Goal: Task Accomplishment & Management: Manage account settings

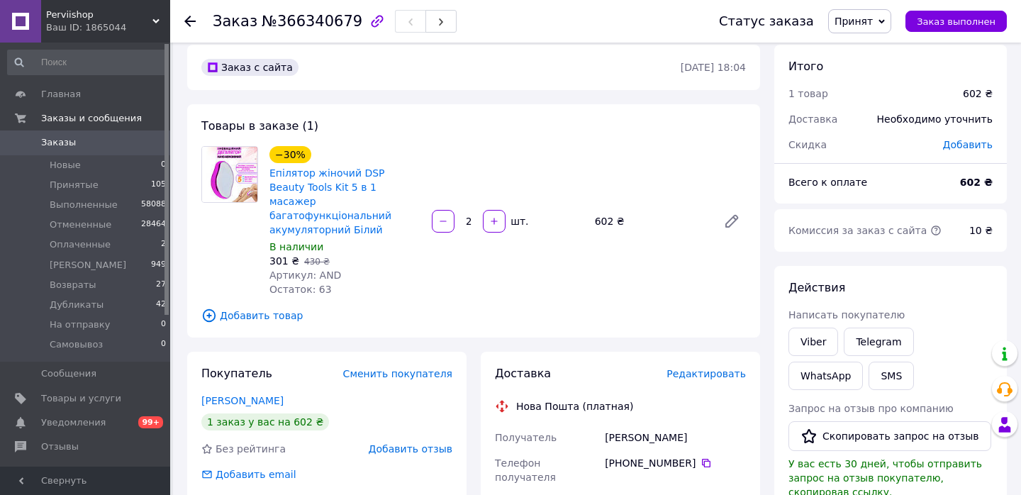
scroll to position [14, 0]
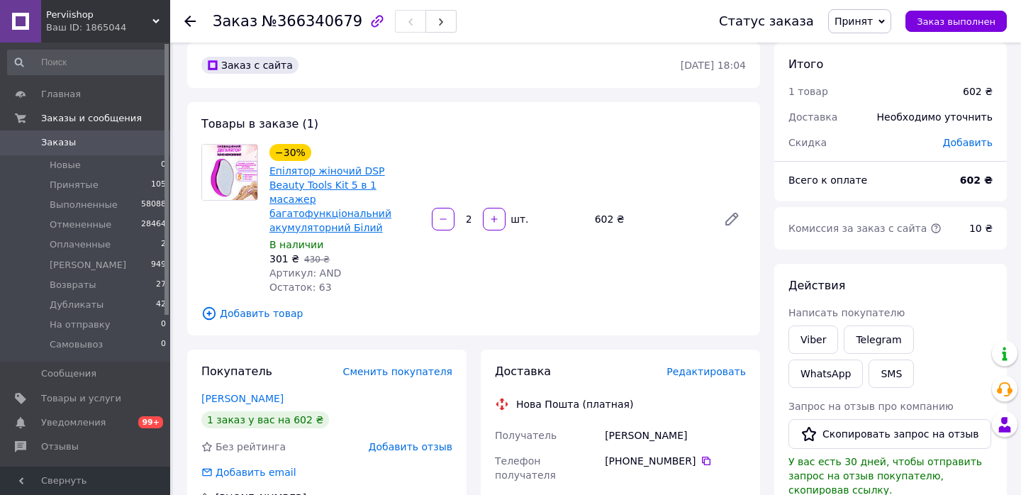
click at [326, 171] on link "Епілятор жіночий DSP Beauty Tools Kit 5 в 1 масажер багатофункціональний акумул…" at bounding box center [331, 199] width 122 height 68
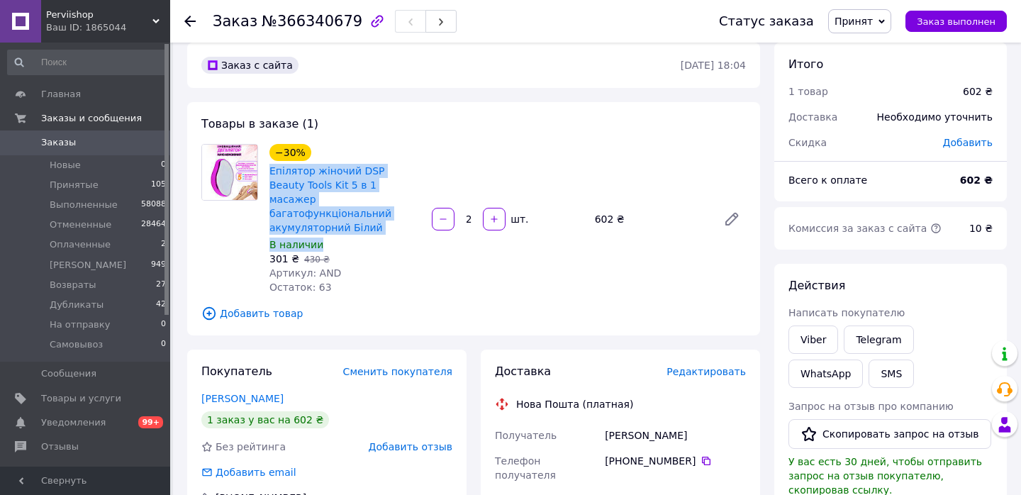
copy div "Епілятор жіночий DSP Beauty Tools Kit 5 в 1 масажер багатофункціональний акумул…"
drag, startPoint x: 267, startPoint y: 170, endPoint x: 394, endPoint y: 223, distance: 137.7
click at [394, 223] on div "−30% Епілятор жіночий DSP Beauty Tools Kit 5 в 1 масажер багатофункціональний а…" at bounding box center [345, 219] width 162 height 156
click at [92, 399] on span "Товары и услуги" at bounding box center [81, 398] width 80 height 13
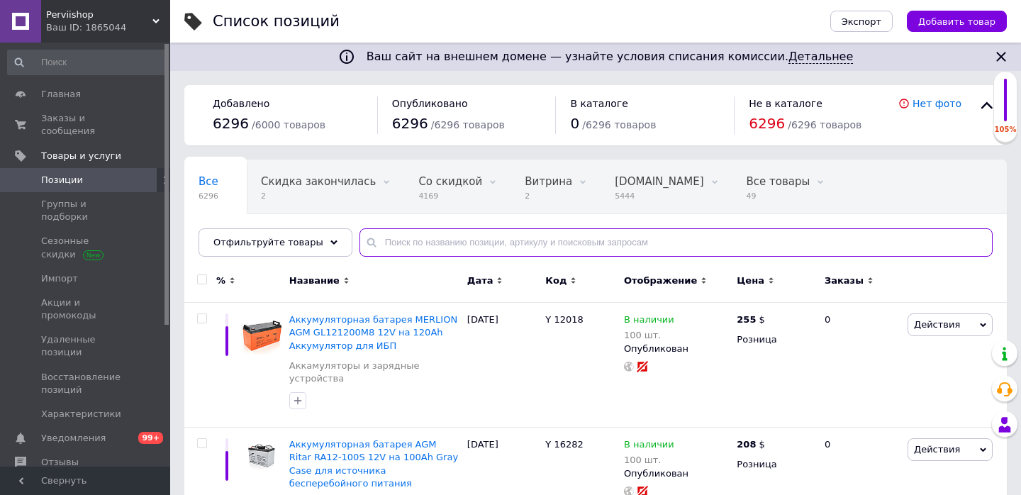
click at [432, 240] on input "text" at bounding box center [676, 242] width 633 height 28
paste input "Епілятор жіночий DSP Beauty Tools Kit 5 в 1 масажер багатофункціональний акумул…"
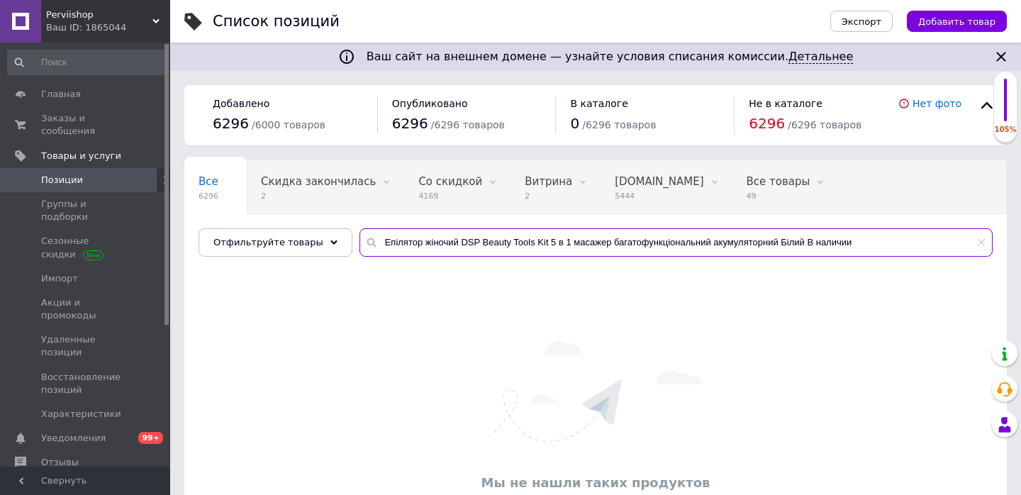
drag, startPoint x: 797, startPoint y: 244, endPoint x: 917, endPoint y: 244, distance: 120.6
click at [917, 244] on input "Епілятор жіночий DSP Beauty Tools Kit 5 в 1 масажер багатофункціональний акумул…" at bounding box center [676, 242] width 633 height 28
type input "Епілятор жіночий DSP Beauty Tools Kit 5 в 1 масажер багатофункціональний акумул…"
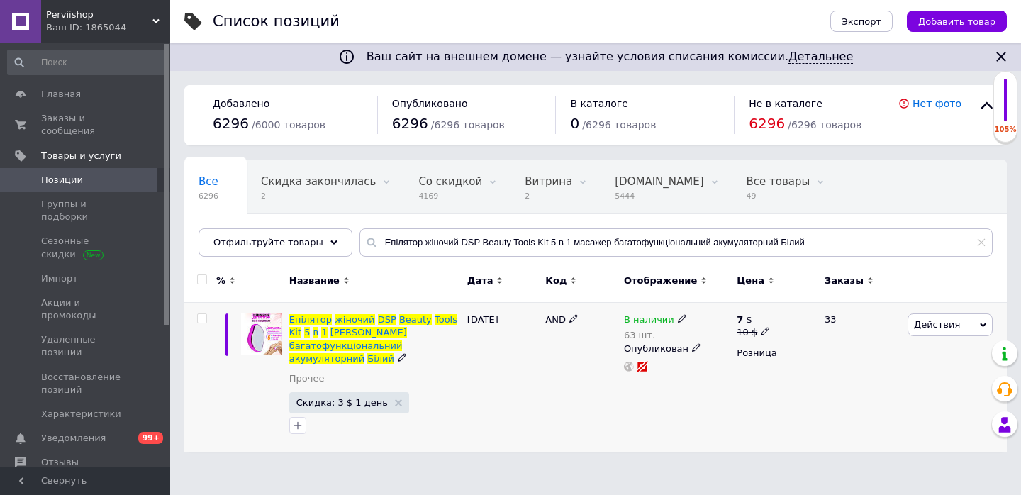
click at [398, 354] on use at bounding box center [402, 358] width 8 height 8
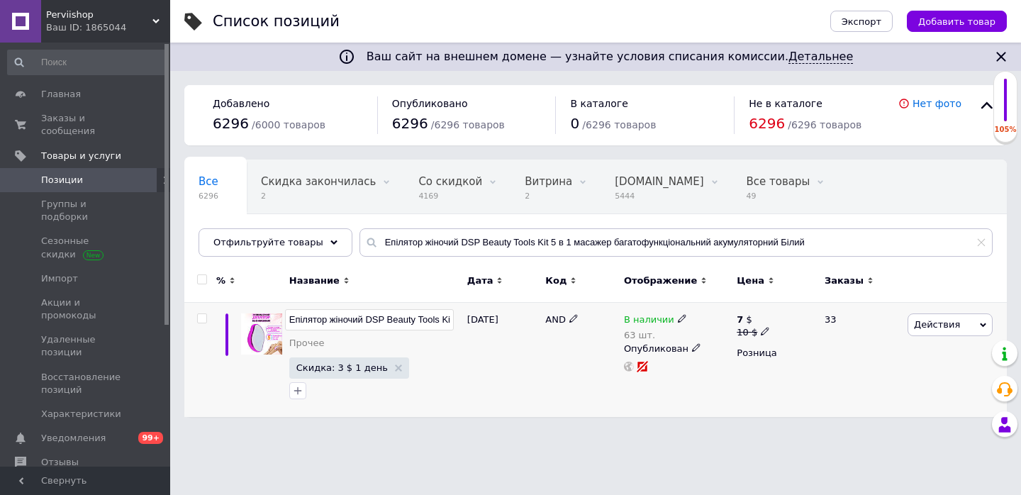
scroll to position [0, 260]
click at [446, 331] on div "Епілятор жіночий DSP Beauty Tools Kit 5 в 1 масажер багатофункціональний акумул…" at bounding box center [374, 335] width 171 height 43
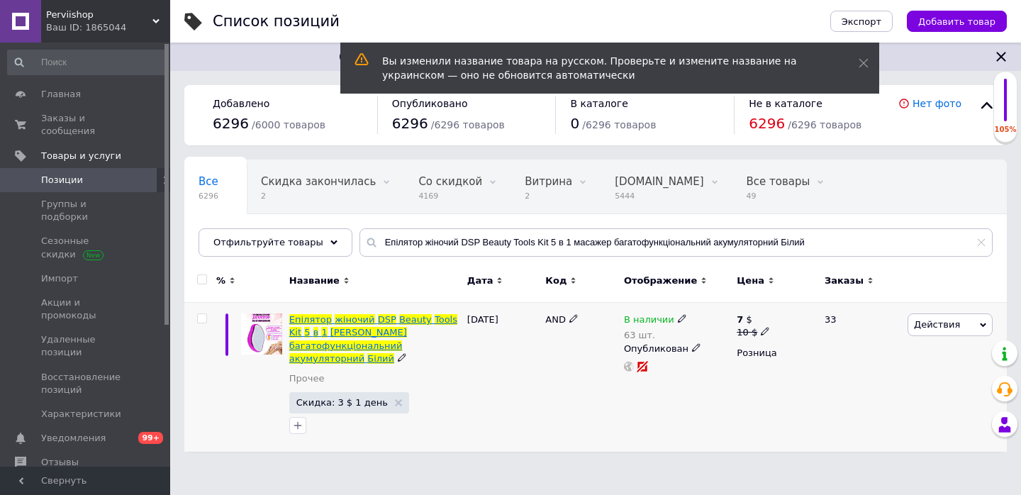
click at [358, 319] on span "жіночий" at bounding box center [355, 319] width 40 height 11
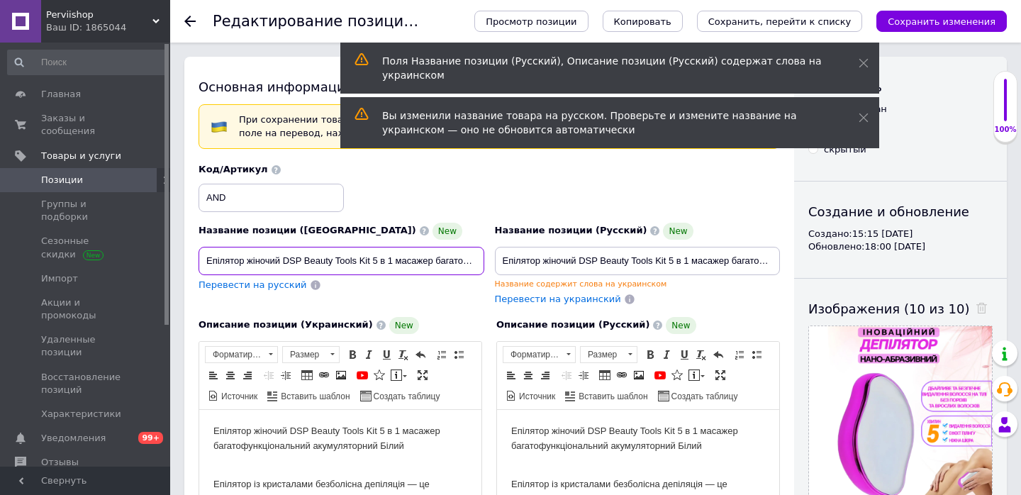
click at [467, 262] on input "Епілятор жіночий DSP Beauty Tools Kit 5 в 1 масажер багатофункціональний акумул…" at bounding box center [342, 261] width 286 height 28
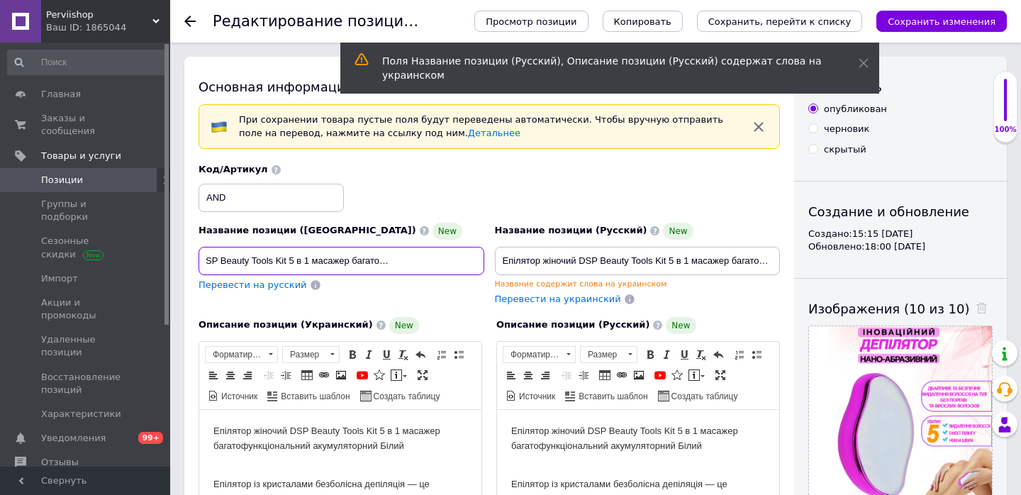
scroll to position [0, 84]
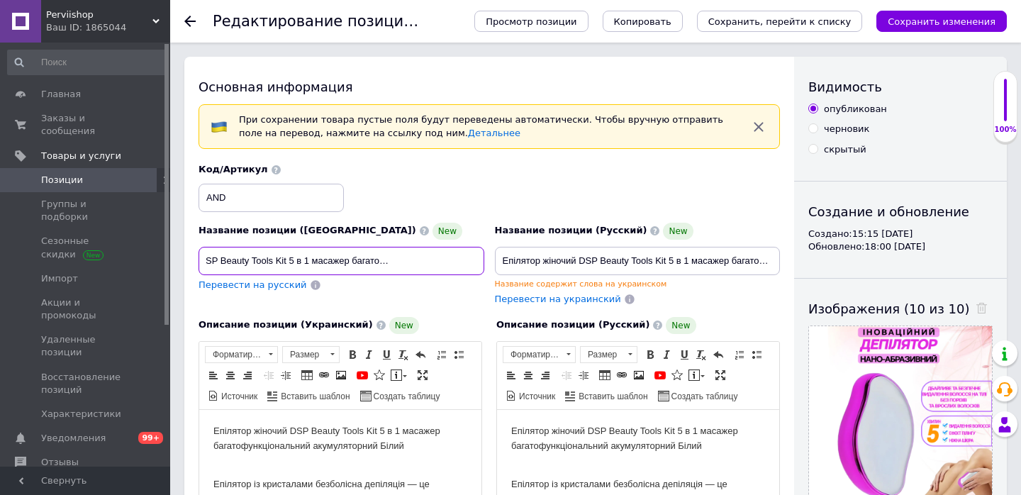
type input "Епілятор жіночий DSP Beauty Tools Kit 5 в 1 масажер багатофункціональний Білий"
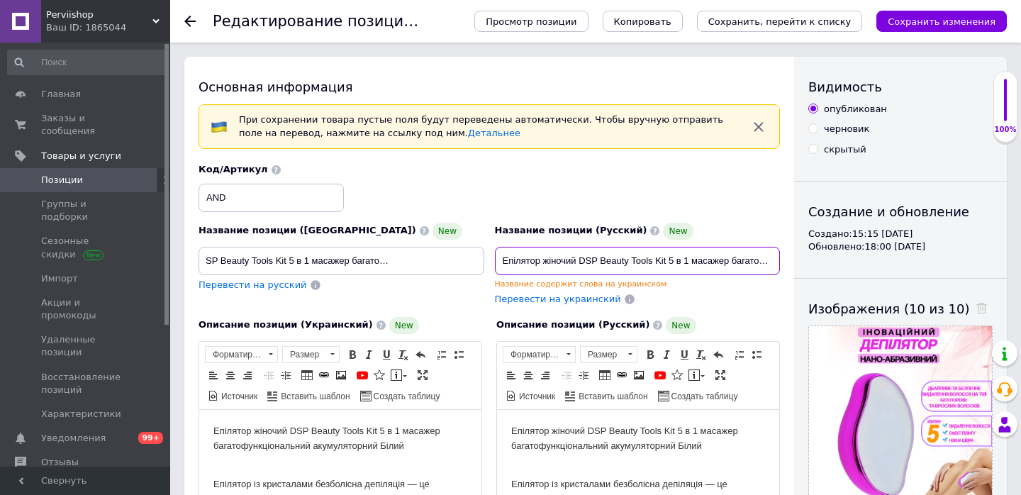
scroll to position [0, 0]
click at [765, 252] on input "Епілятор жіночий DSP Beauty Tools Kit 5 в 1 масажер багатофункціональний акумул…" at bounding box center [638, 261] width 286 height 28
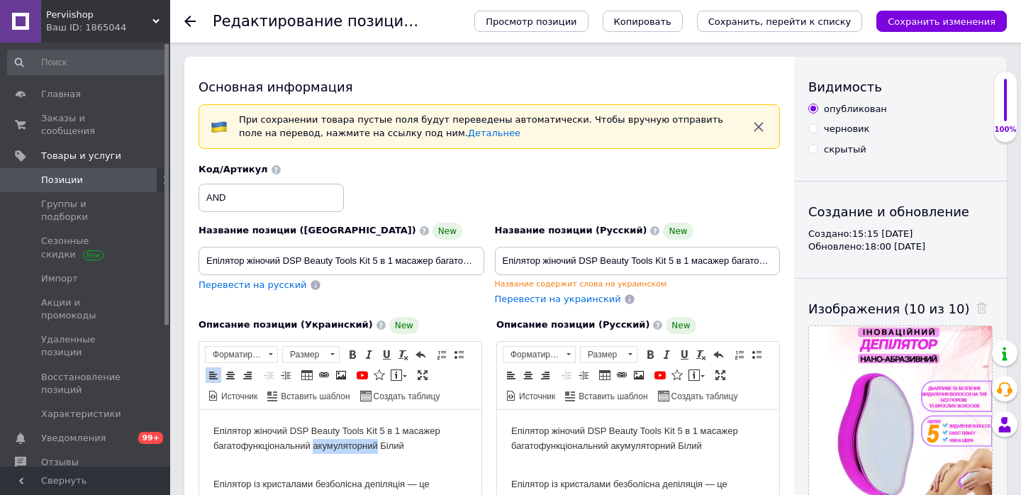
drag, startPoint x: 384, startPoint y: 444, endPoint x: 317, endPoint y: 447, distance: 66.7
click at [317, 447] on div "Епілятор жіночий DSP Beauty Tools Kit 5 в 1 масажер багатофункціональний акумул…" at bounding box center [341, 438] width 254 height 30
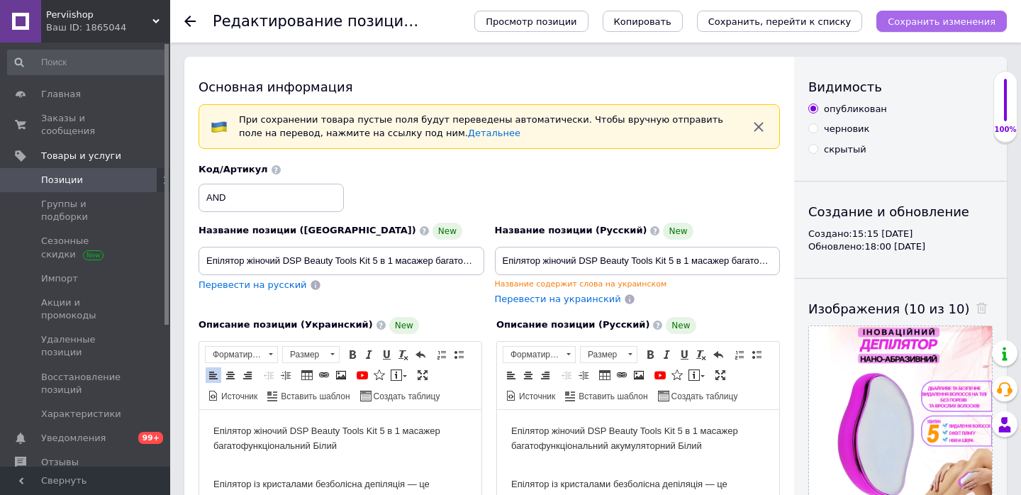
click at [927, 31] on button "Сохранить изменения" at bounding box center [942, 21] width 131 height 21
click at [834, 11] on button "Сохранить, перейти к списку" at bounding box center [780, 21] width 166 height 21
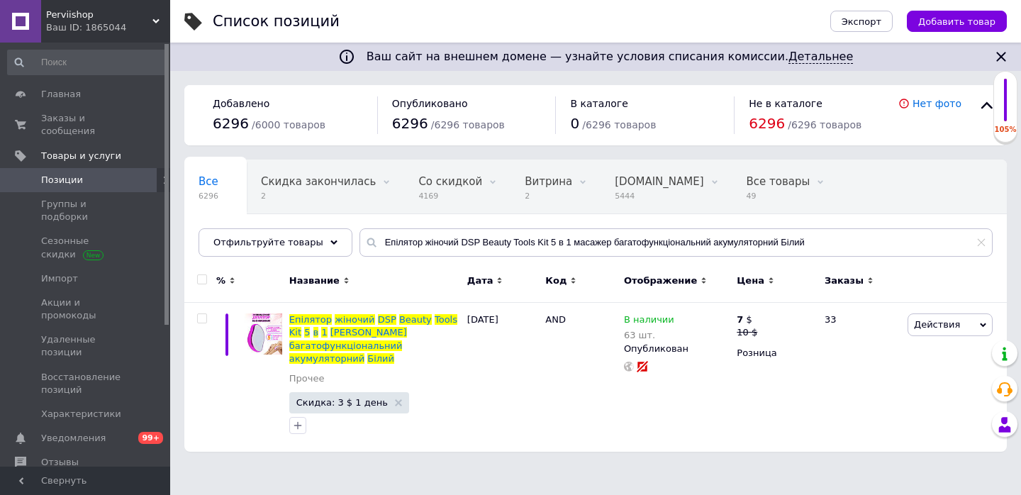
click at [127, 432] on span "Уведомления" at bounding box center [86, 438] width 90 height 13
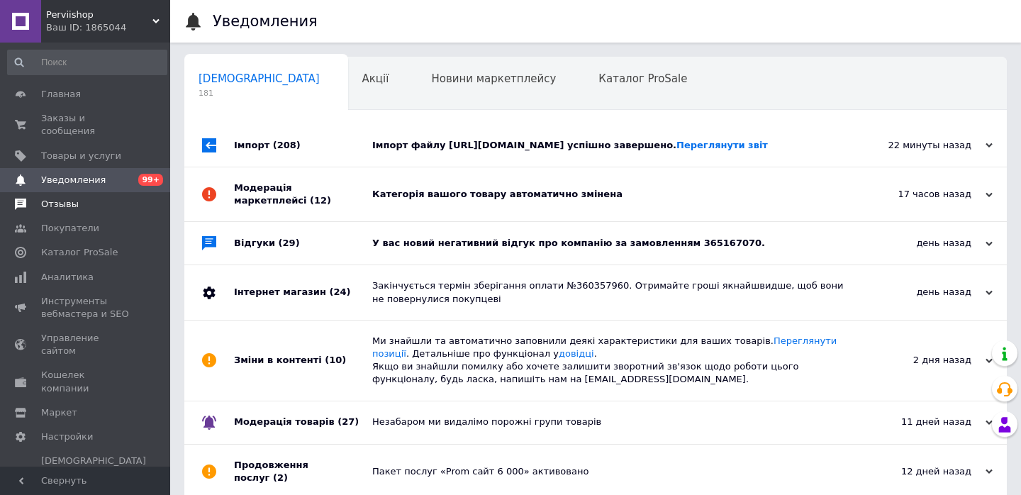
click at [75, 207] on span "Отзывы" at bounding box center [60, 204] width 38 height 13
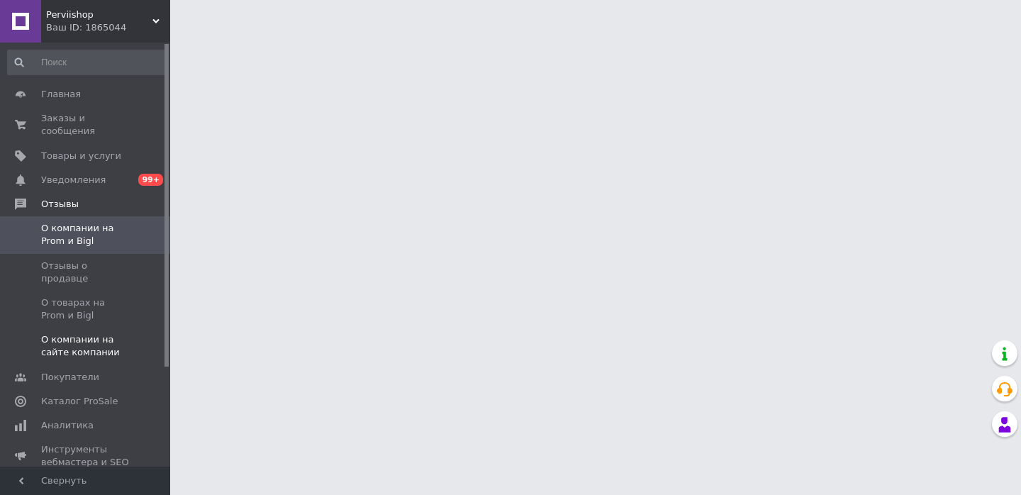
click at [58, 336] on span "О компании на сайте компании" at bounding box center [86, 346] width 90 height 26
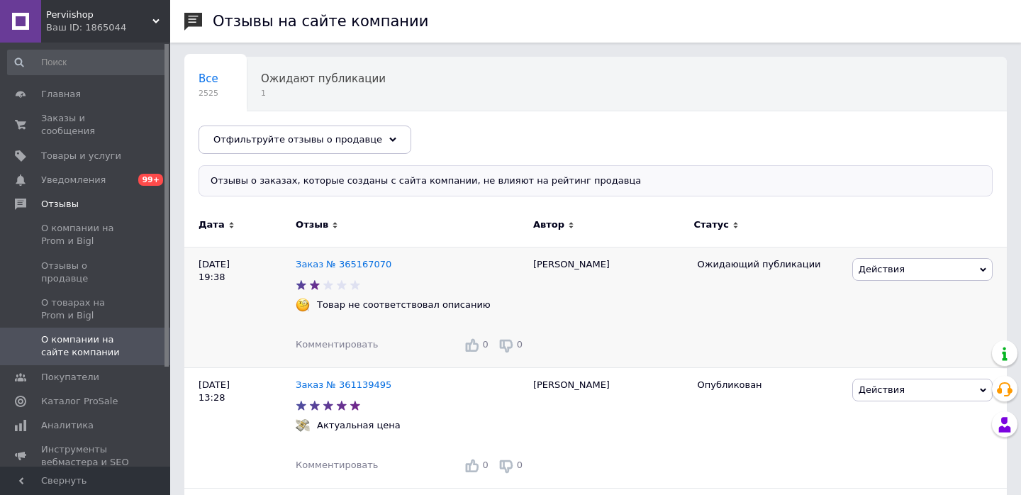
click at [895, 259] on span "Действия" at bounding box center [923, 269] width 140 height 23
click at [884, 352] on li "Скрыть на сайте" at bounding box center [922, 356] width 139 height 20
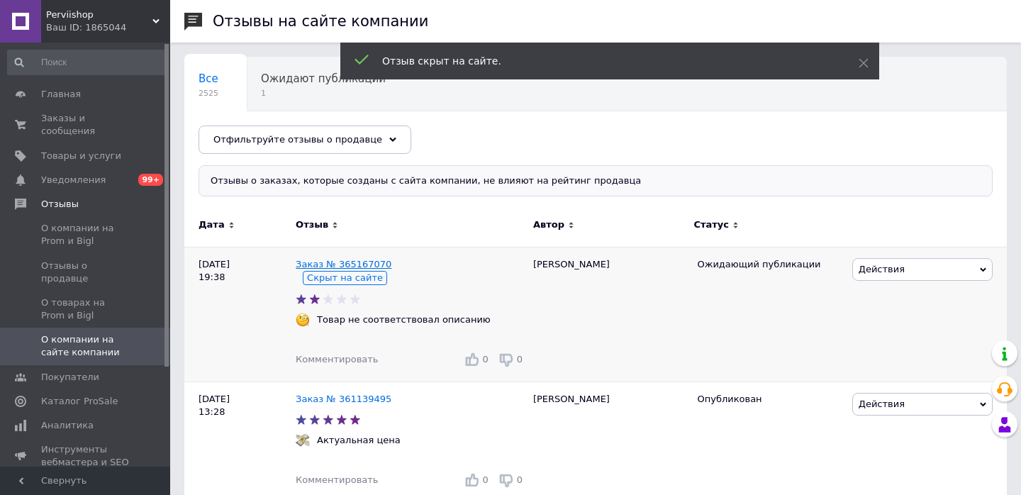
click at [339, 261] on link "Заказ № 365167070" at bounding box center [344, 264] width 96 height 11
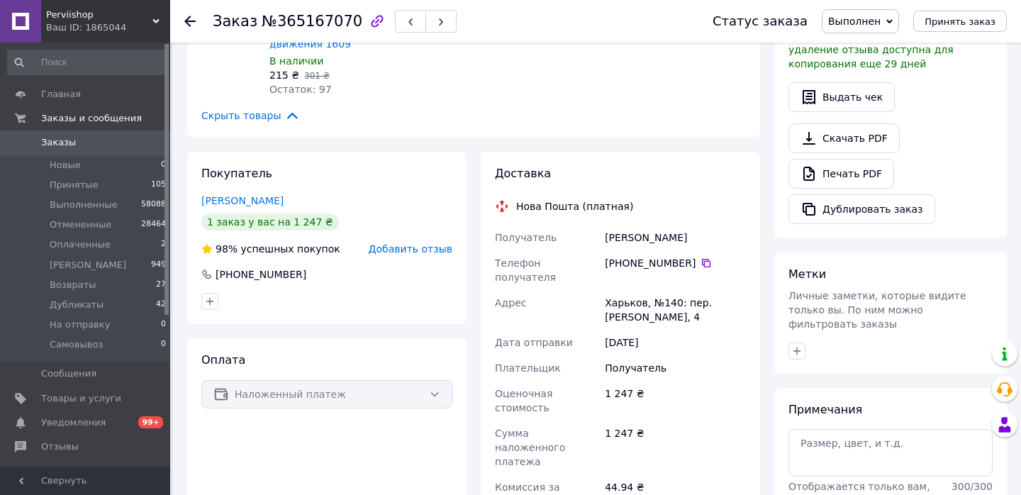
scroll to position [452, 0]
click at [704, 256] on icon at bounding box center [706, 261] width 11 height 11
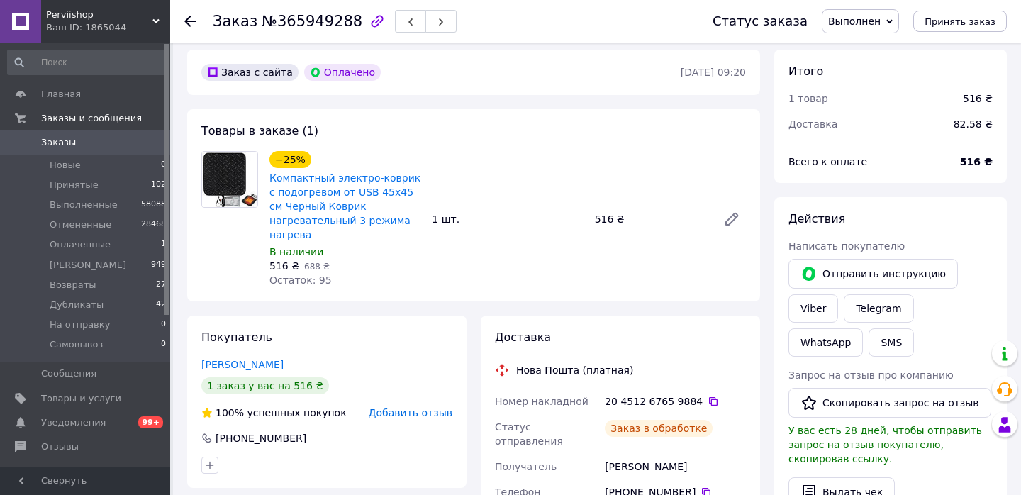
scroll to position [424, 0]
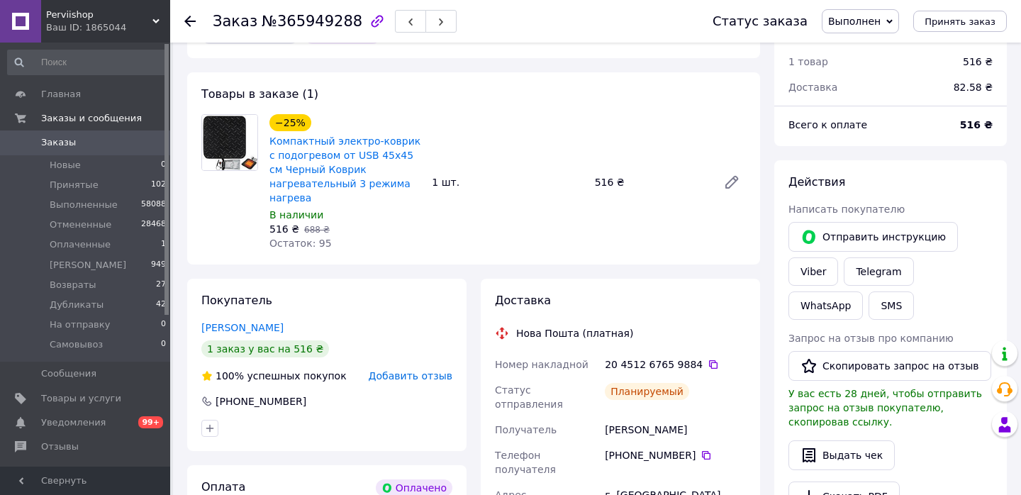
click at [853, 21] on span "Выполнен" at bounding box center [855, 21] width 52 height 11
click at [850, 46] on li "Принят" at bounding box center [868, 49] width 91 height 21
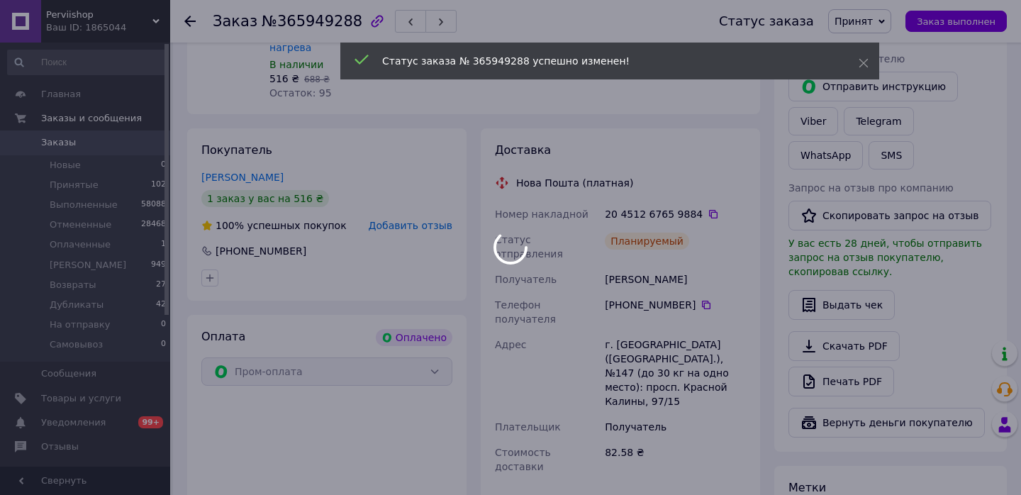
scroll to position [574, 0]
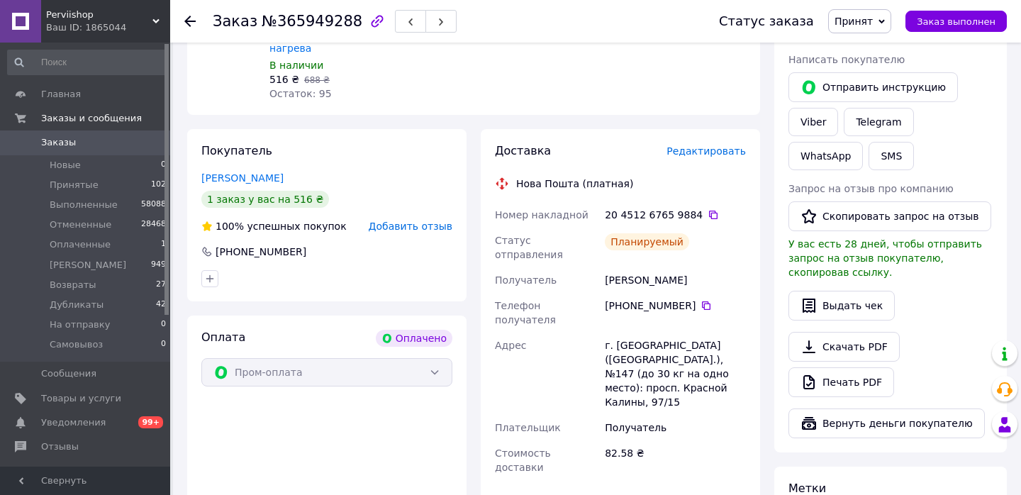
click at [699, 155] on span "Редактировать" at bounding box center [706, 150] width 79 height 11
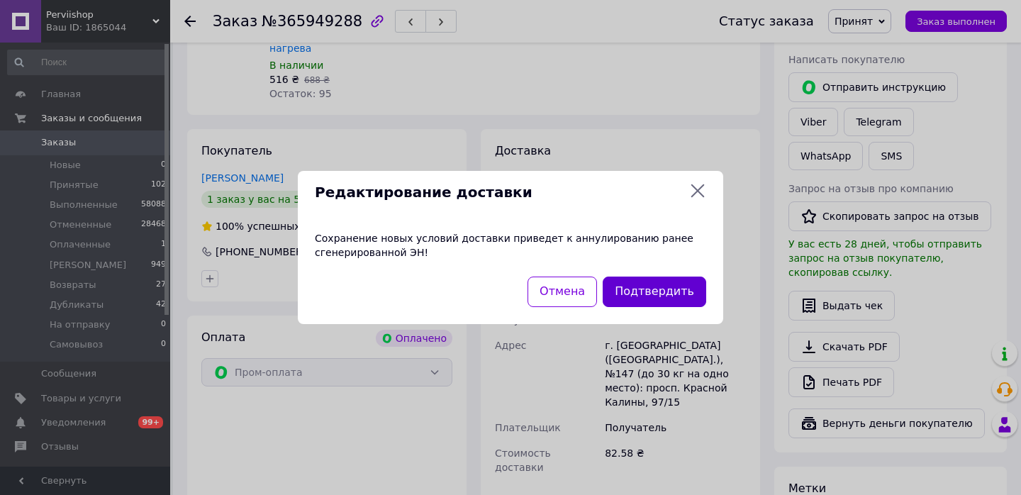
click at [653, 284] on button "Подтвердить" at bounding box center [655, 292] width 104 height 31
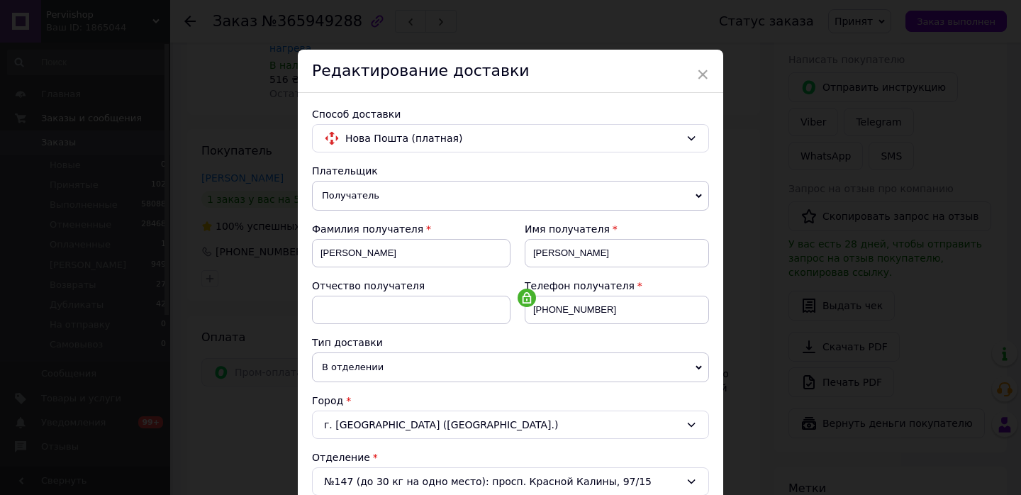
click at [703, 68] on span "×" at bounding box center [703, 74] width 13 height 24
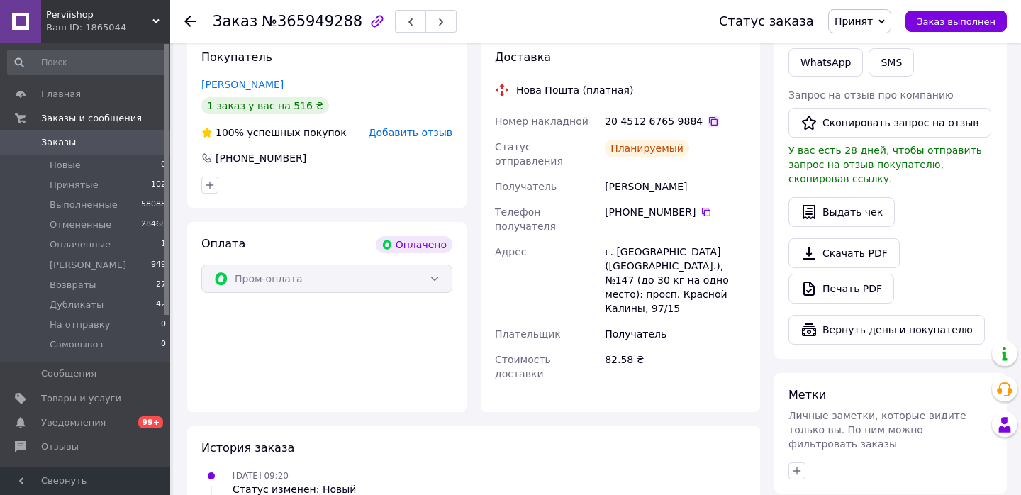
scroll to position [607, 0]
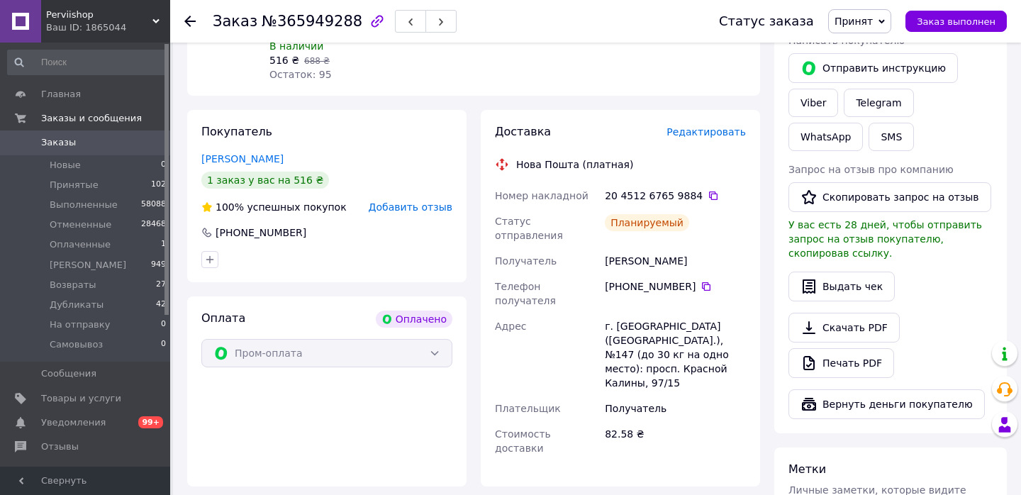
scroll to position [580, 0]
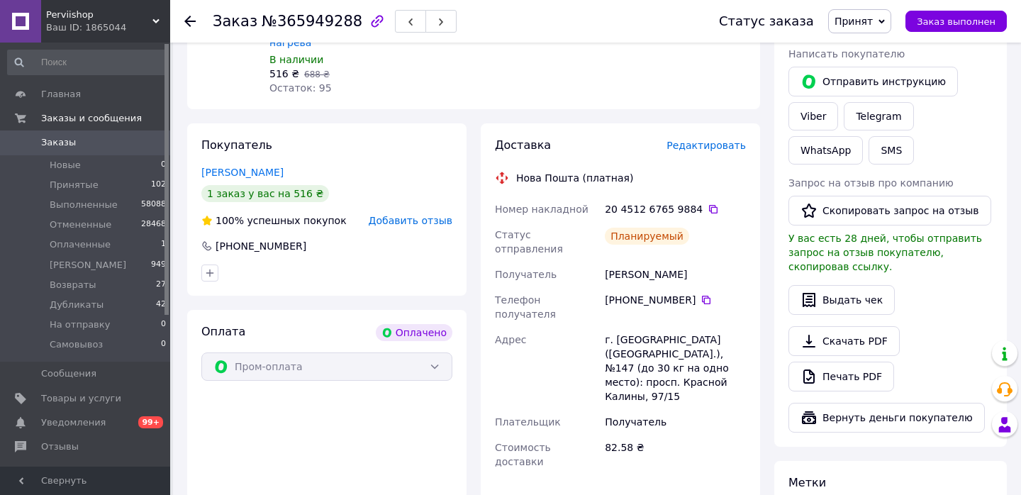
click at [723, 148] on span "Редактировать" at bounding box center [706, 145] width 79 height 11
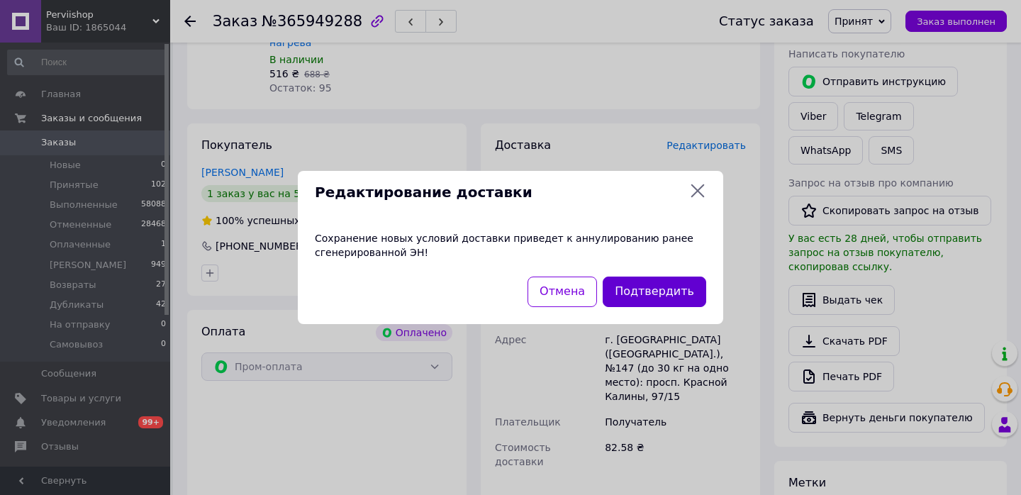
click at [638, 282] on button "Подтвердить" at bounding box center [655, 292] width 104 height 31
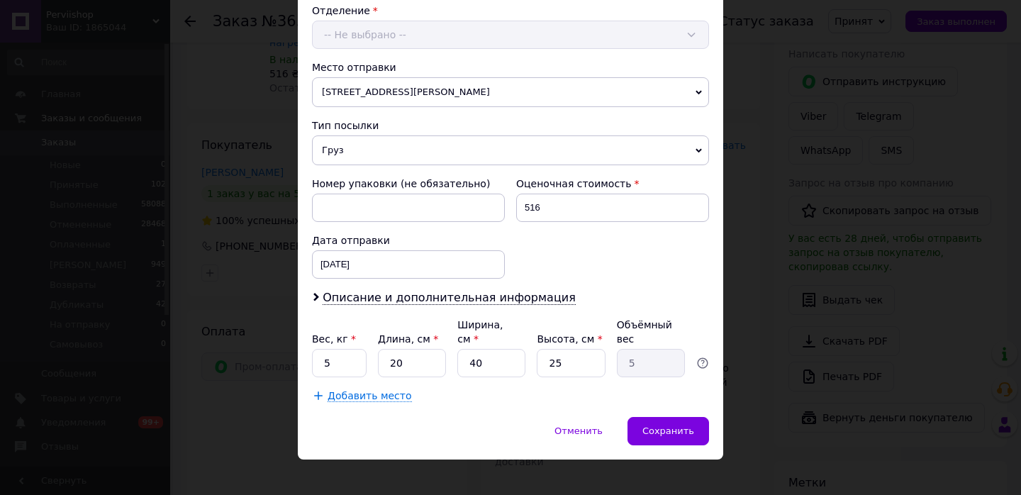
scroll to position [461, 0]
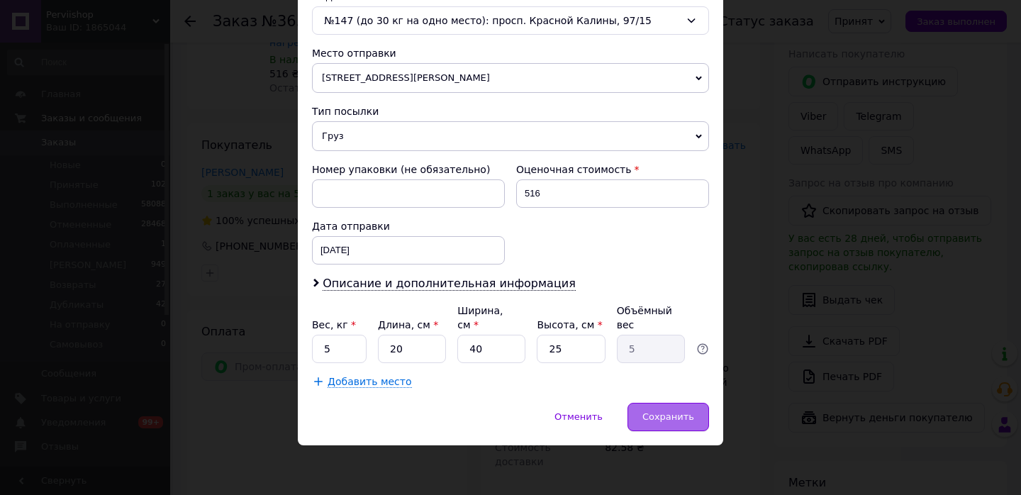
click at [659, 417] on span "Сохранить" at bounding box center [669, 416] width 52 height 11
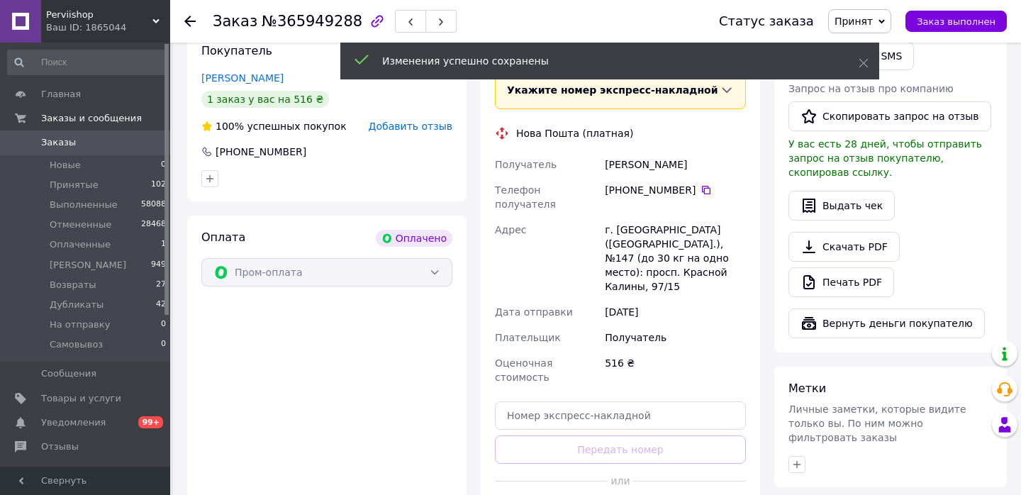
scroll to position [699, 0]
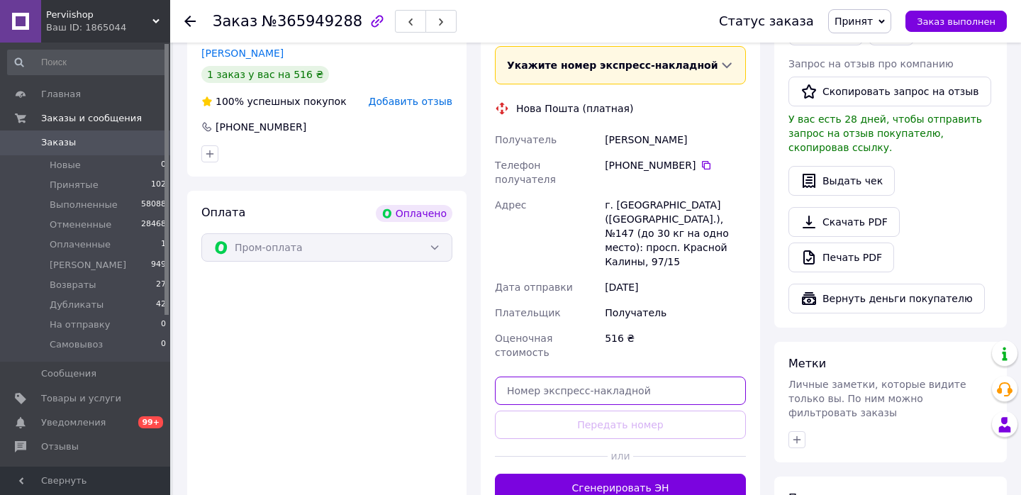
click at [573, 377] on input "text" at bounding box center [620, 391] width 251 height 28
paste input "59001474349909"
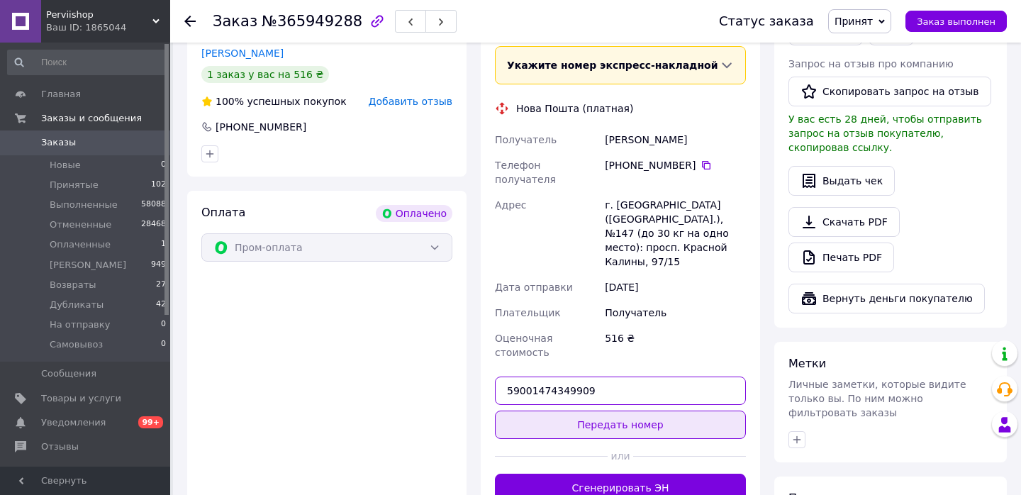
type input "59001474349909"
click at [620, 411] on button "Передать номер" at bounding box center [620, 425] width 251 height 28
click at [609, 411] on button "Передать номер" at bounding box center [620, 425] width 251 height 28
